Goal: Transaction & Acquisition: Purchase product/service

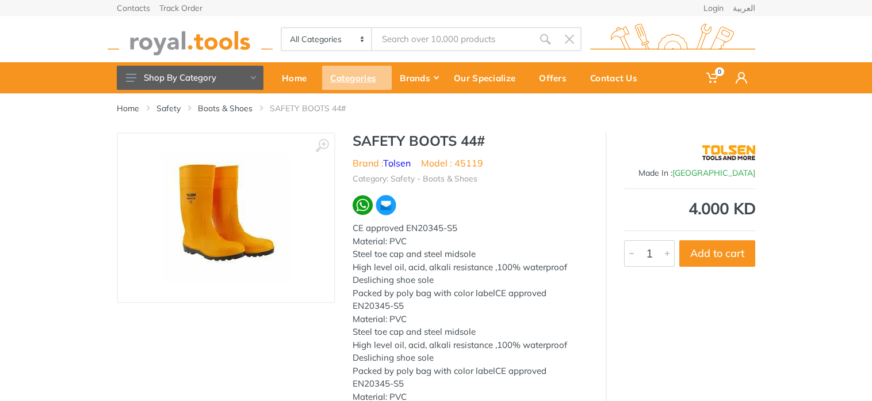
click at [340, 75] on div "Categories" at bounding box center [357, 78] width 70 height 24
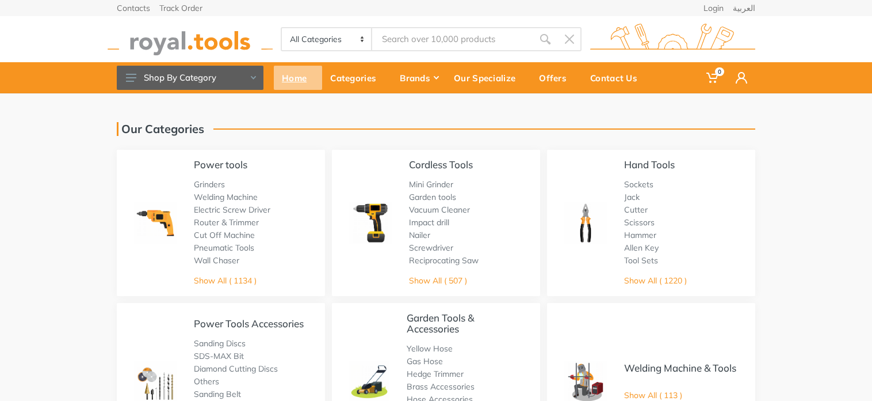
click at [299, 74] on div "Home" at bounding box center [298, 78] width 48 height 24
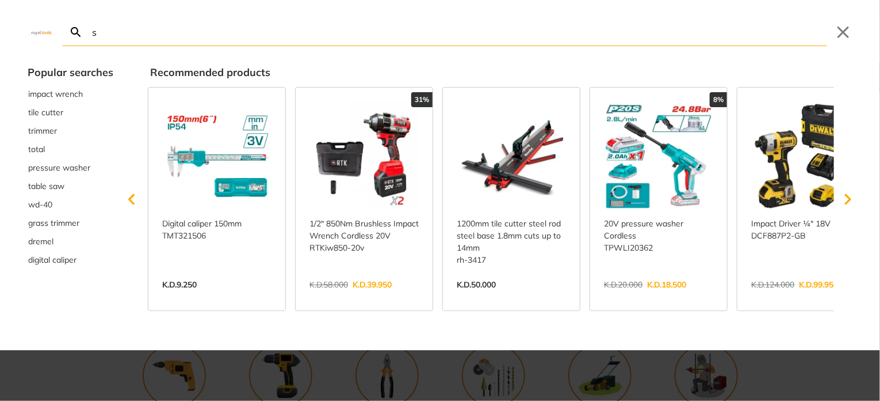
type input "s"
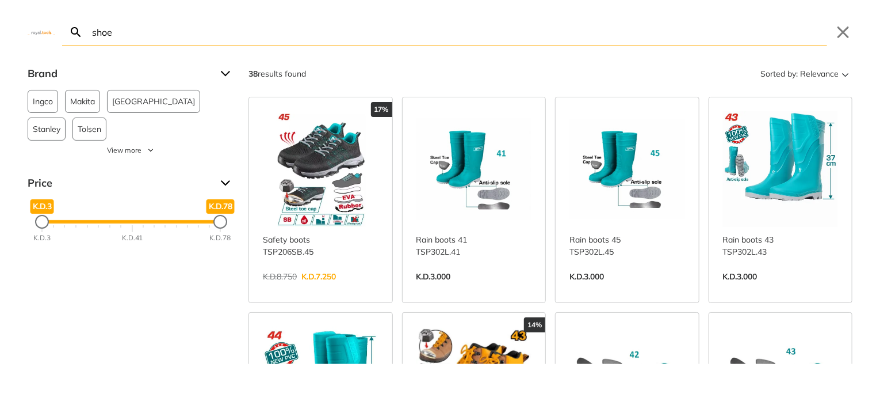
type input "shoes"
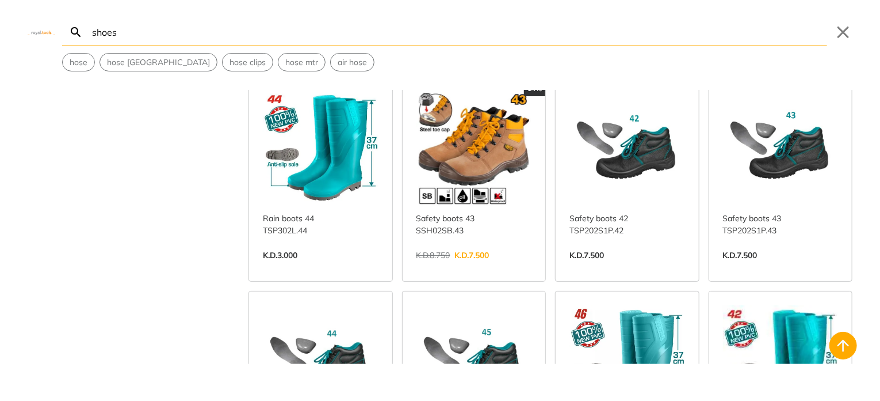
scroll to position [288, 0]
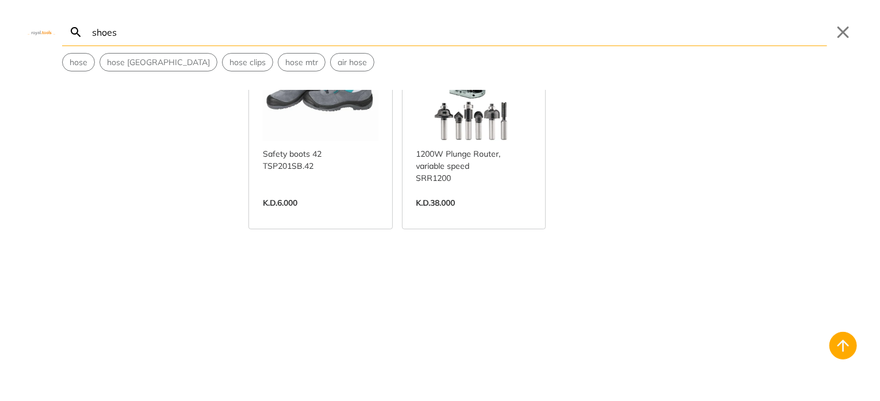
scroll to position [1801, 0]
